Goal: Find specific page/section: Find specific page/section

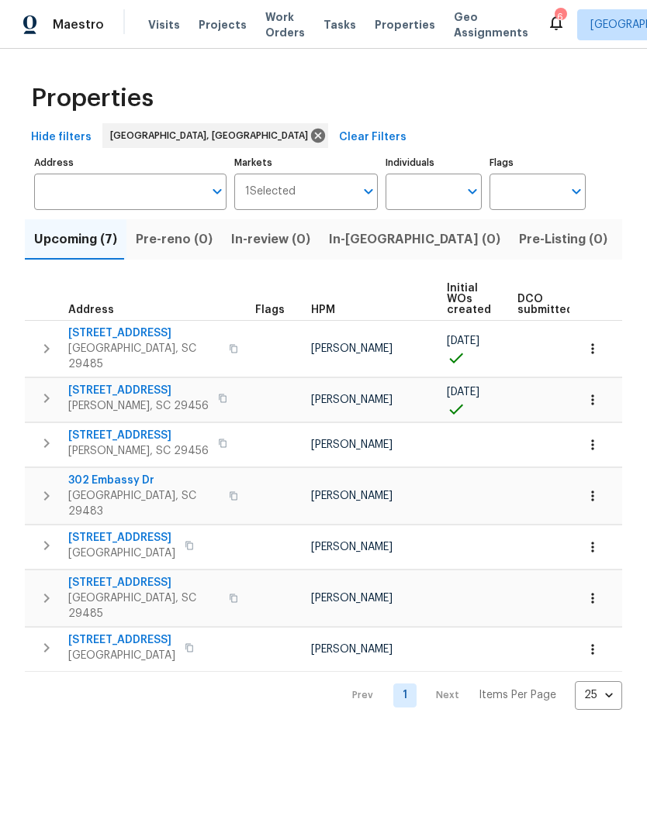
click at [616, 257] on button "Listed (11)" at bounding box center [656, 239] width 80 height 40
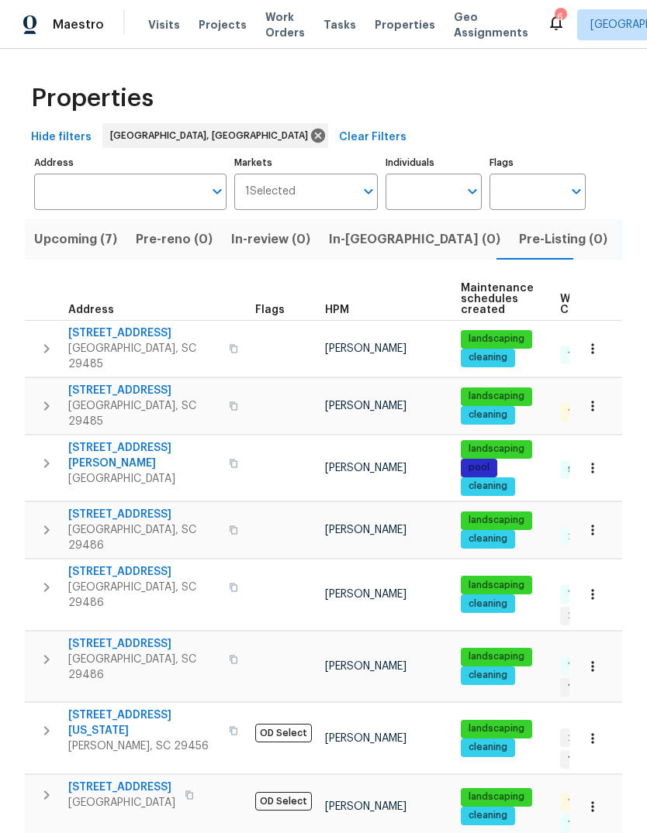
click at [120, 383] on span "[STREET_ADDRESS]" at bounding box center [143, 391] width 151 height 16
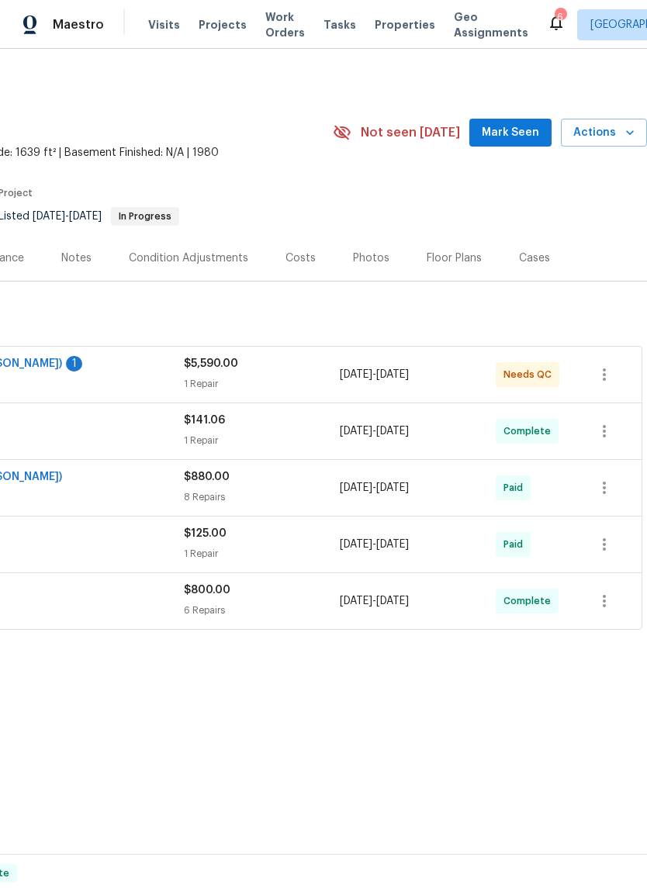
scroll to position [0, 229]
click at [505, 129] on span "Mark Seen" at bounding box center [509, 132] width 57 height 19
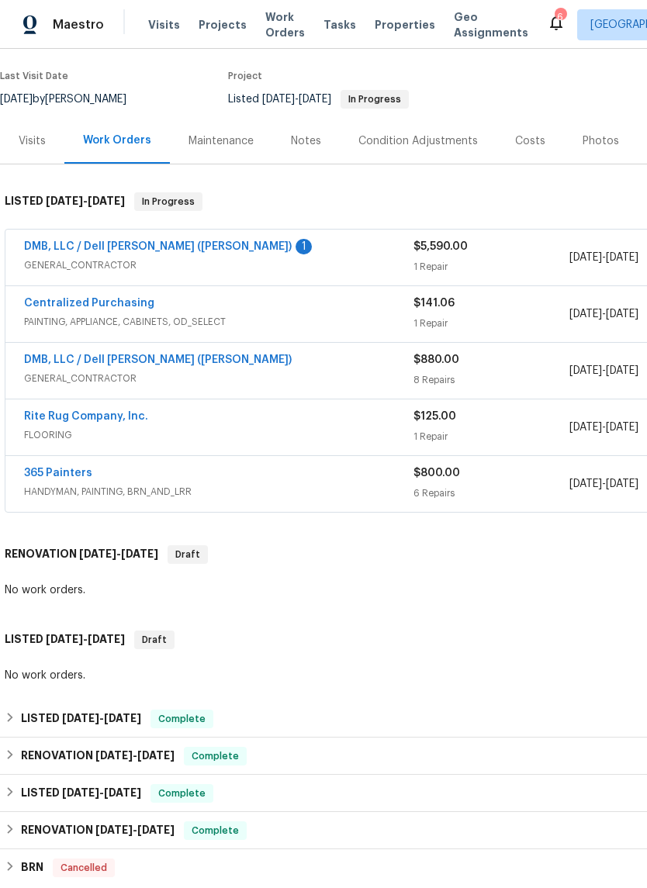
scroll to position [117, 0]
click at [156, 249] on link "DMB, LLC / Dell [PERSON_NAME] ([PERSON_NAME])" at bounding box center [157, 246] width 267 height 11
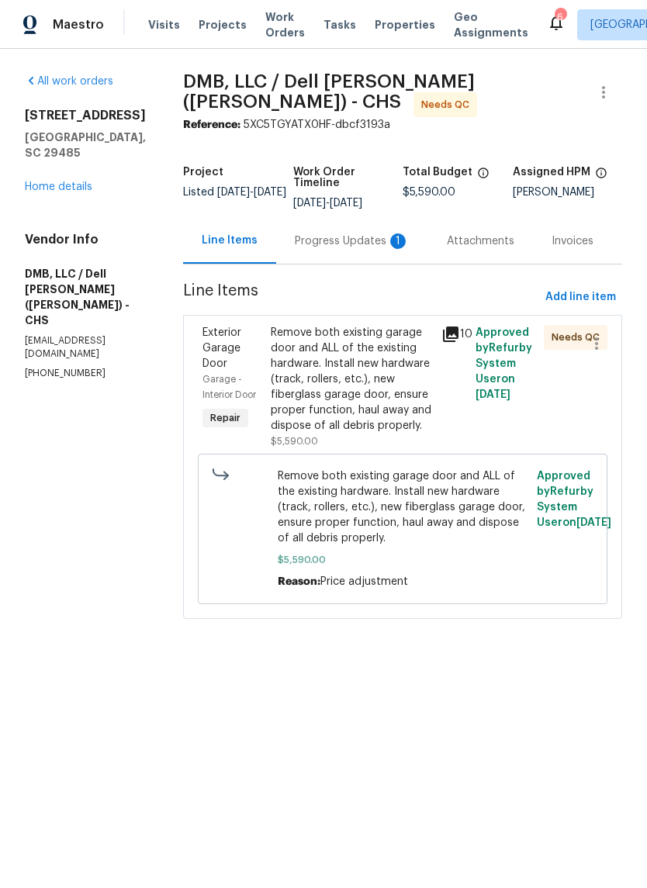
click at [342, 233] on div "Progress Updates 1" at bounding box center [352, 241] width 115 height 16
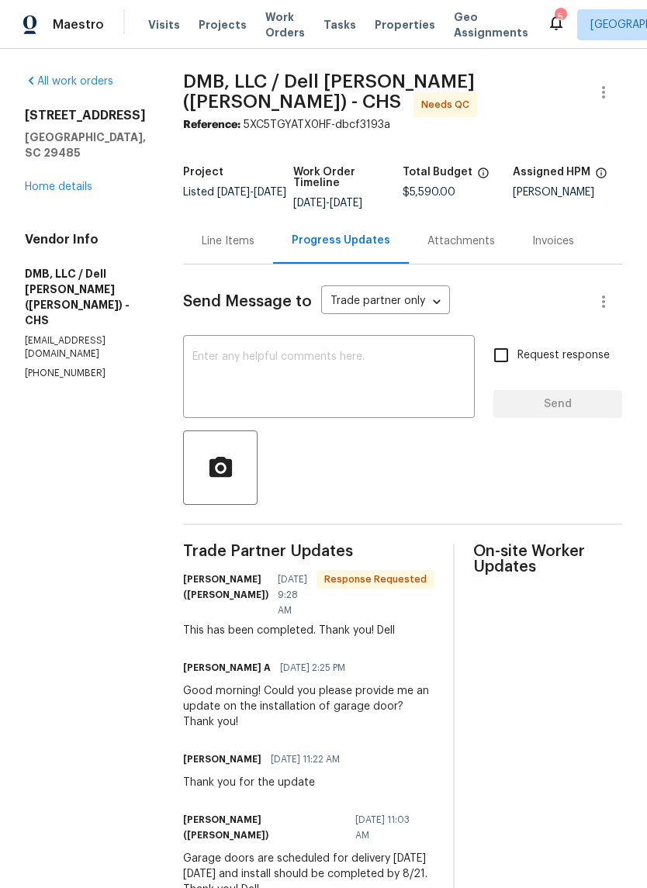
click at [51, 189] on link "Home details" at bounding box center [58, 186] width 67 height 11
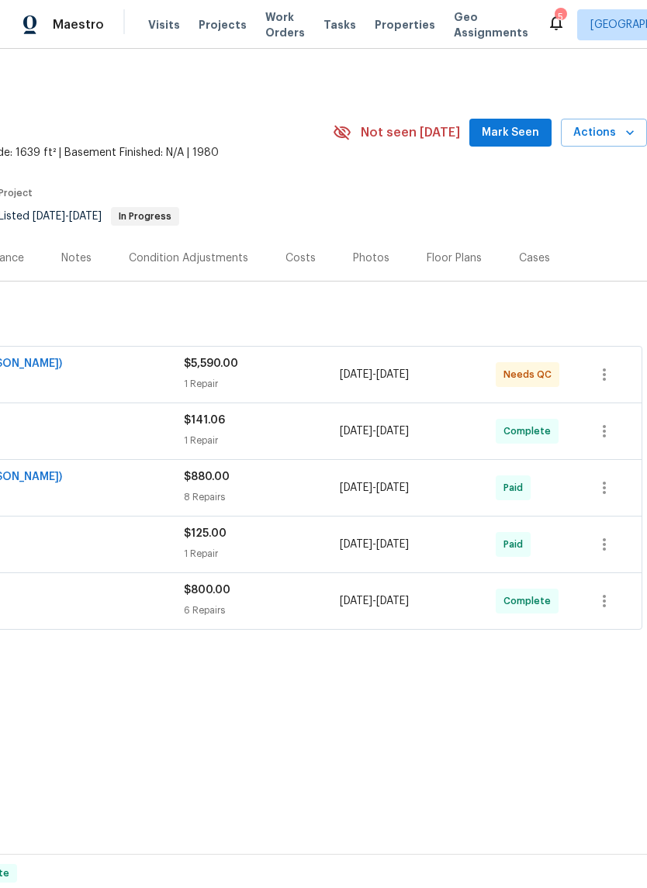
scroll to position [0, 229]
click at [511, 121] on button "Mark Seen" at bounding box center [510, 133] width 82 height 29
